Goal: Feedback & Contribution: Submit feedback/report problem

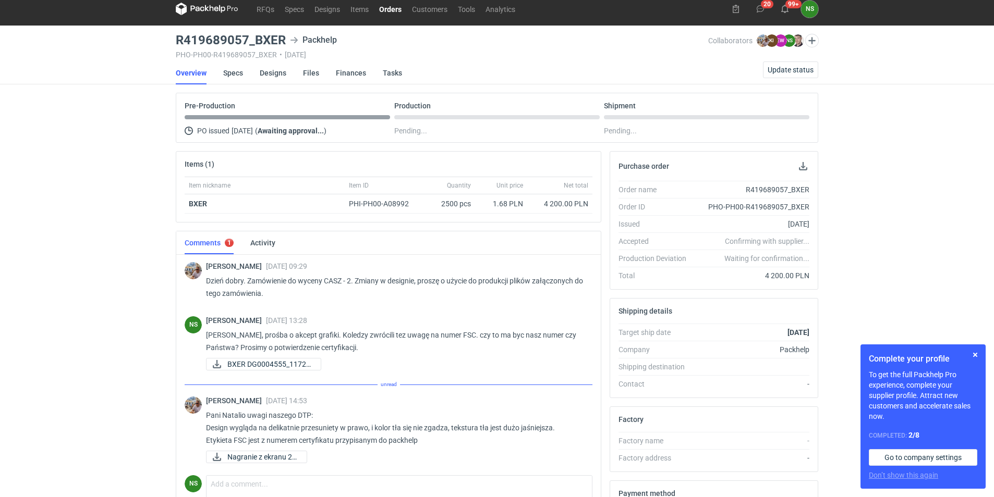
scroll to position [156, 0]
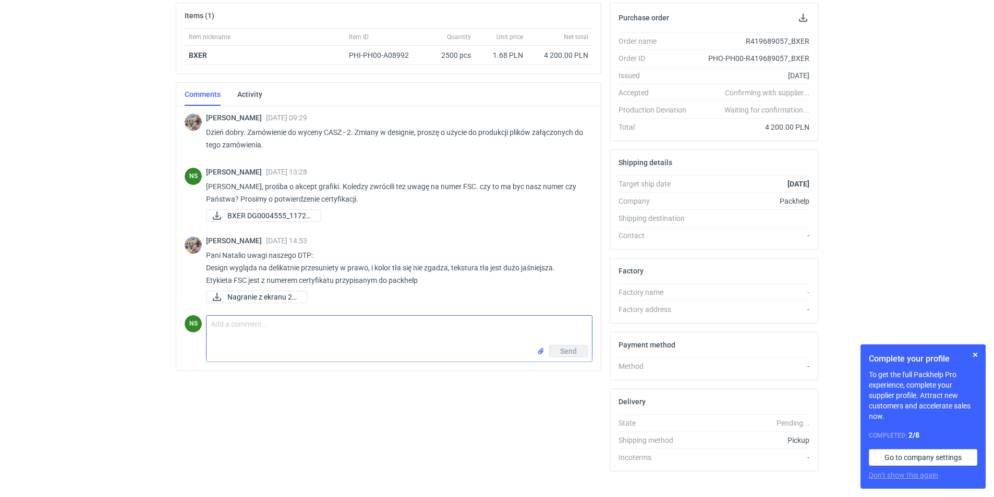
click at [540, 350] on input "file" at bounding box center [540, 351] width 8 height 11
click at [284, 328] on textarea "Comment message" at bounding box center [398, 330] width 385 height 29
paste textarea "rozumiem, że mam się nie przejmować potwierdzenia nie otrzymam, cerfitykacja po…"
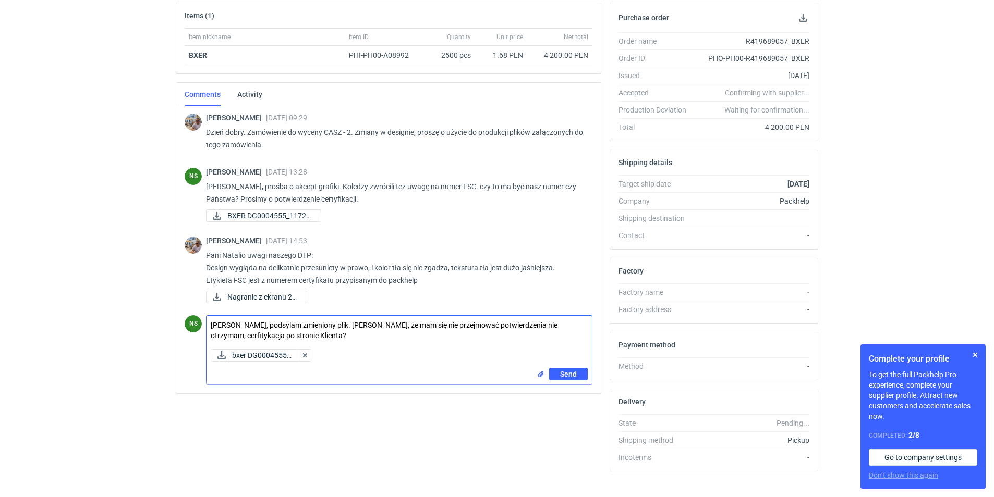
click at [344, 323] on textarea "[PERSON_NAME], podsylam zmieniony plik. [PERSON_NAME], że mam się nie przejmowa…" at bounding box center [398, 330] width 385 height 29
click at [517, 324] on textarea "[PERSON_NAME], podsylam zmieniony plik. Rozumiem, że mam się nie przejmować pot…" at bounding box center [398, 330] width 385 height 29
click at [515, 323] on textarea "[PERSON_NAME], podsylam zmieniony plik. Rozumiem, że mam się nie przejmować pot…" at bounding box center [398, 330] width 385 height 29
drag, startPoint x: 472, startPoint y: 324, endPoint x: 571, endPoint y: 325, distance: 98.5
click at [571, 325] on textarea "[PERSON_NAME], podsylam zmieniony plik. Rozumiem, że mam się nie przejmować pot…" at bounding box center [398, 330] width 385 height 29
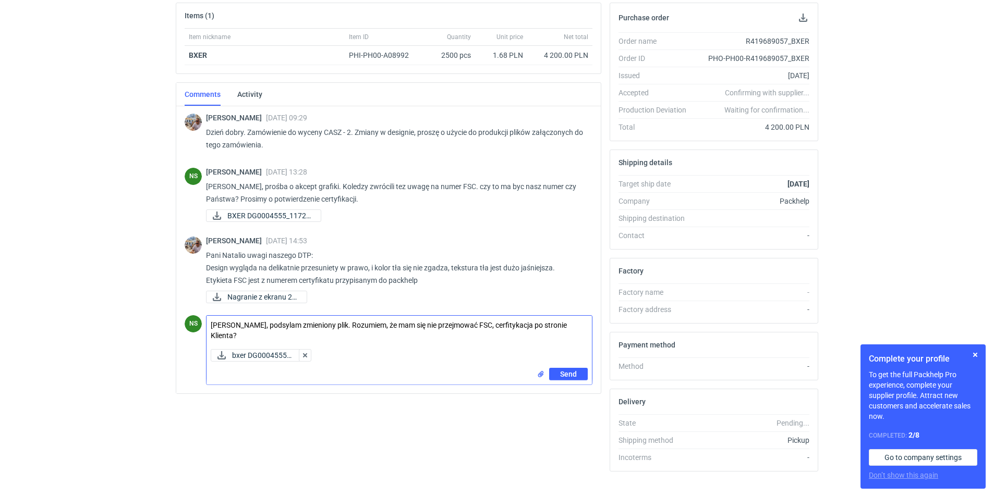
click at [530, 325] on textarea "[PERSON_NAME], podsylam zmieniony plik. Rozumiem, że mam się nie przejmować FSC…" at bounding box center [398, 330] width 385 height 29
click at [567, 324] on textarea "[PERSON_NAME], podsylam zmieniony plik. Rozumiem, że mam się nie przejmować FSC…" at bounding box center [398, 330] width 385 height 29
click at [219, 335] on textarea "[PERSON_NAME], podsylam zmieniony plik. Rozumiem, że mam się nie przejmować FSC…" at bounding box center [398, 330] width 385 height 29
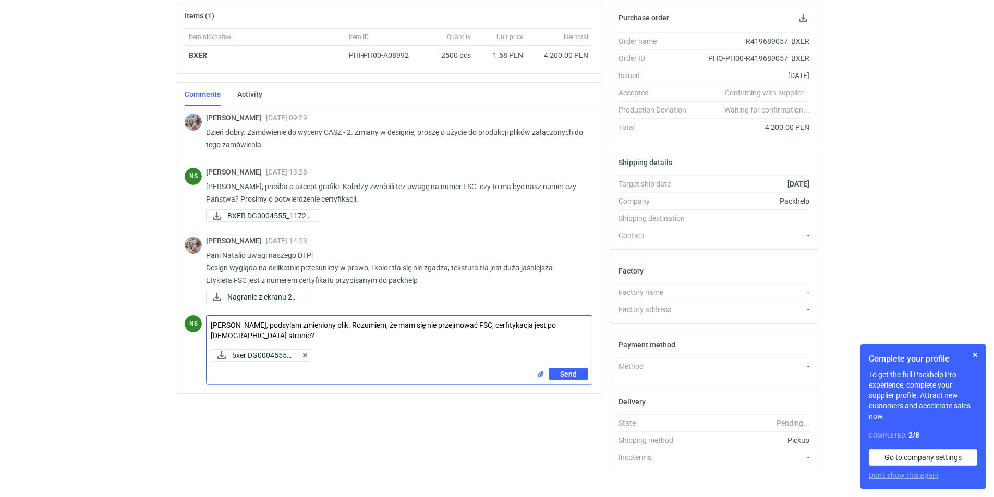
drag, startPoint x: 505, startPoint y: 324, endPoint x: 495, endPoint y: 327, distance: 10.6
click at [495, 327] on textarea "[PERSON_NAME], podsylam zmieniony plik. Rozumiem, że mam się nie przejmować FSC…" at bounding box center [398, 330] width 385 height 29
click at [270, 335] on textarea "[PERSON_NAME], podsyłam zmieniony plik. Rozumiem, że mam się nie przejmować FSC…" at bounding box center [398, 330] width 385 height 29
click at [342, 322] on textarea "[PERSON_NAME], podsyłam zmieniony plik. Rozumiem, że mam się nie przejmować FSC…" at bounding box center [398, 330] width 385 height 29
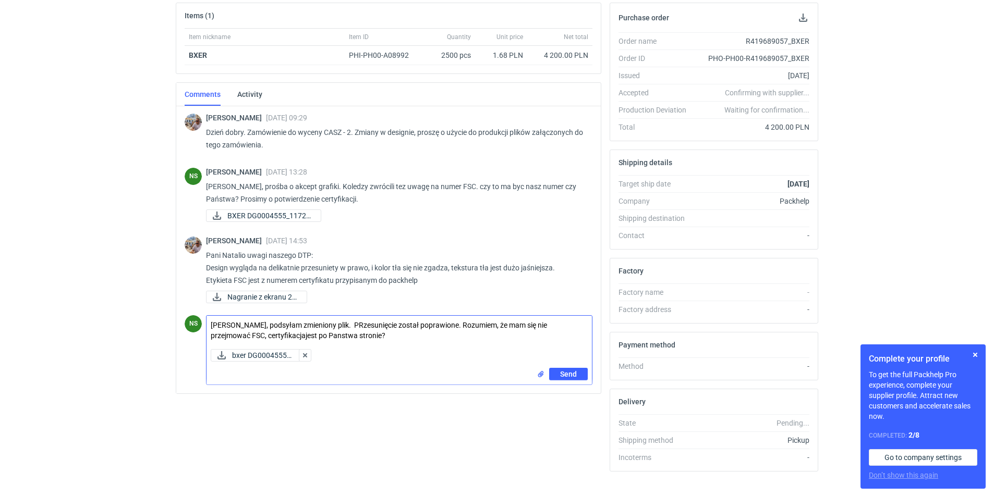
drag, startPoint x: 350, startPoint y: 322, endPoint x: 355, endPoint y: 326, distance: 5.5
click at [355, 326] on textarea "[PERSON_NAME], podsyłam zmieniony plik. PRzesunięcie został poprawione. Rozumie…" at bounding box center [398, 330] width 385 height 29
click at [263, 336] on textarea "[PERSON_NAME], podsyłam zmieniony plik. Przesunięcie został poprawione. Rozumie…" at bounding box center [398, 330] width 385 height 29
click at [436, 323] on textarea "[PERSON_NAME], podsyłam zmieniony plik. Przesunięcie został poprawione. Rozumie…" at bounding box center [398, 330] width 385 height 29
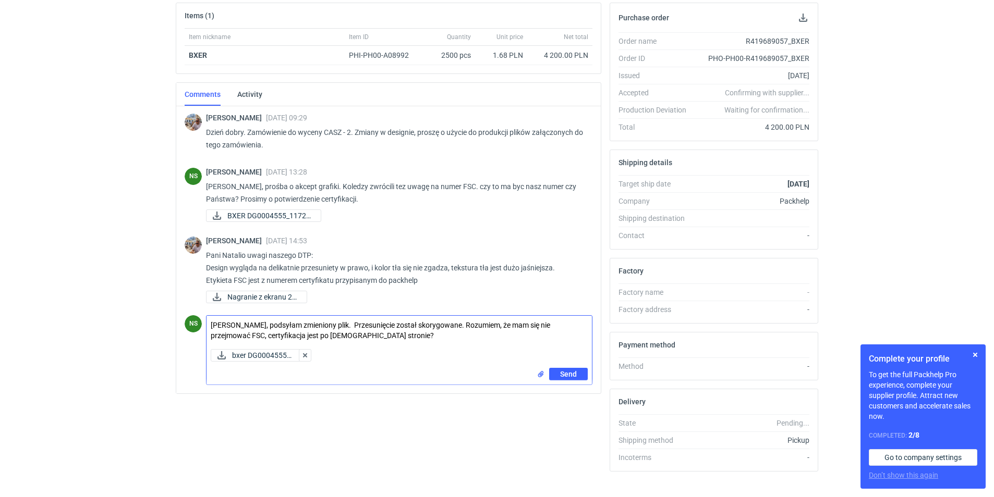
click at [397, 335] on textarea "[PERSON_NAME], podsyłam zmieniony plik. Przesunięcie został skorygowane. Rozumi…" at bounding box center [398, 330] width 385 height 29
paste textarea "tak tło jest jaśniejsze, dopasowane do poprzednich produkcji DG0004515 i DG0004…"
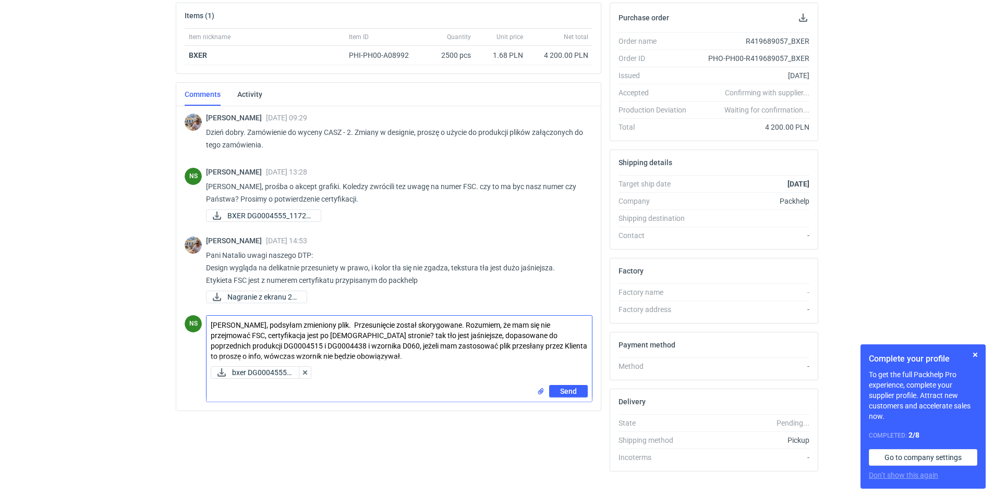
drag, startPoint x: 348, startPoint y: 335, endPoint x: 357, endPoint y: 337, distance: 9.0
click at [357, 337] on textarea "[PERSON_NAME], podsyłam zmieniony plik. Przesunięcie został skorygowane. Rozumi…" at bounding box center [398, 339] width 385 height 46
drag, startPoint x: 295, startPoint y: 344, endPoint x: 212, endPoint y: 342, distance: 82.9
click at [212, 342] on textarea "[PERSON_NAME], podsyłam zmieniony plik. Przesunięcie został skorygowane. Rozumi…" at bounding box center [398, 339] width 385 height 46
click at [414, 347] on textarea "[PERSON_NAME], podsyłam zmieniony plik. Przesunięcie został skorygowane. Rozumi…" at bounding box center [398, 339] width 385 height 46
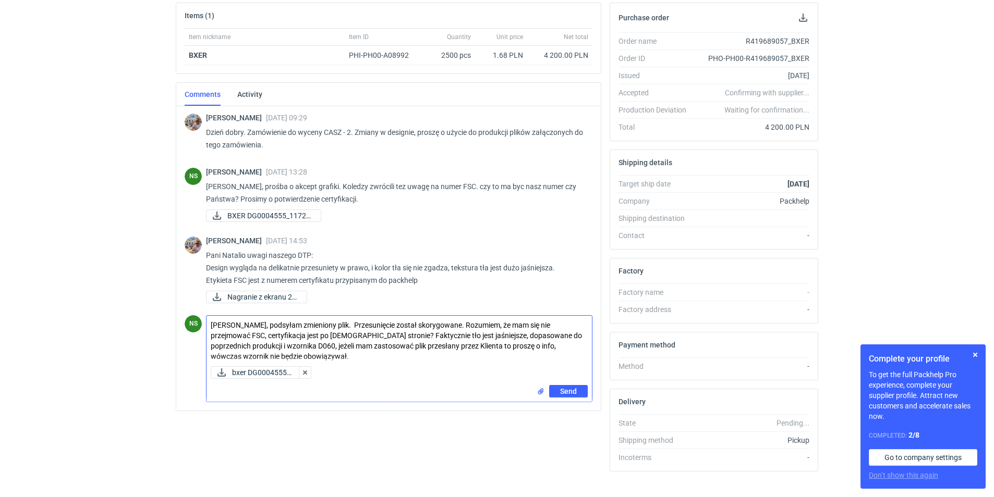
click at [414, 347] on textarea "[PERSON_NAME], podsyłam zmieniony plik. Przesunięcie został skorygowane. Rozumi…" at bounding box center [398, 339] width 385 height 46
click at [522, 347] on textarea "[PERSON_NAME], podsyłam zmieniony plik. Przesunięcie został skorygowane. Rozumi…" at bounding box center [398, 339] width 385 height 46
click at [306, 352] on textarea "[PERSON_NAME], podsyłam zmieniony plik. Przesunięcie został skorygowane. Rozumi…" at bounding box center [398, 339] width 385 height 46
type textarea "[PERSON_NAME], podsyłam zmieniony plik. Przesunięcie został skorygowane. Rozumi…"
click at [578, 388] on button "Send" at bounding box center [568, 391] width 39 height 13
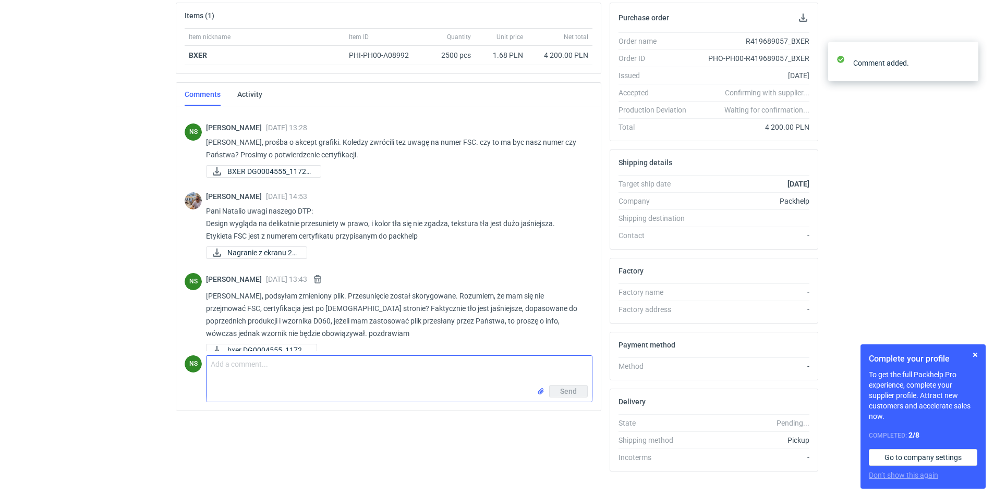
scroll to position [58, 0]
